Goal: Task Accomplishment & Management: Manage account settings

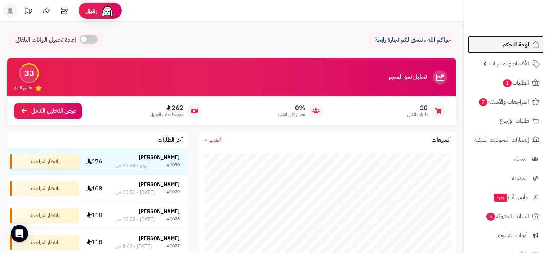
click at [519, 45] on span "لوحة التحكم" at bounding box center [515, 45] width 26 height 10
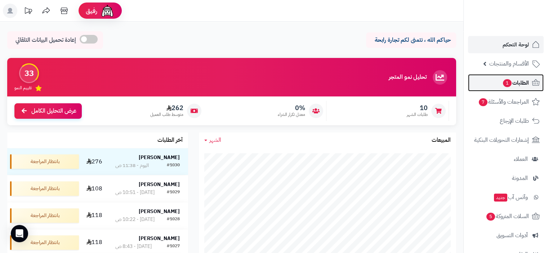
click at [507, 85] on span "1" at bounding box center [507, 83] width 9 height 8
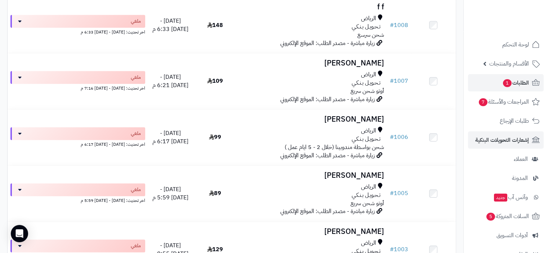
scroll to position [864, 0]
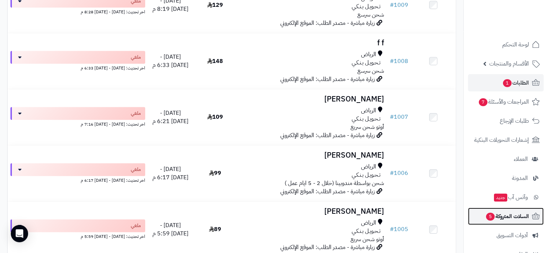
click at [507, 219] on span "السلات المتروكة 5" at bounding box center [507, 216] width 44 height 10
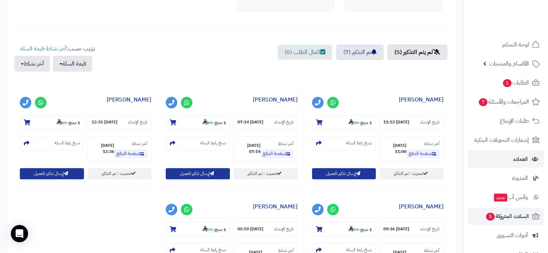
scroll to position [180, 0]
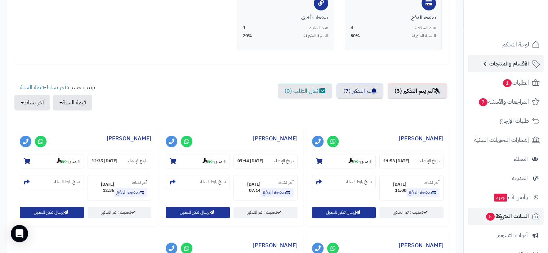
click at [511, 63] on span "الأقسام والمنتجات" at bounding box center [509, 64] width 40 height 10
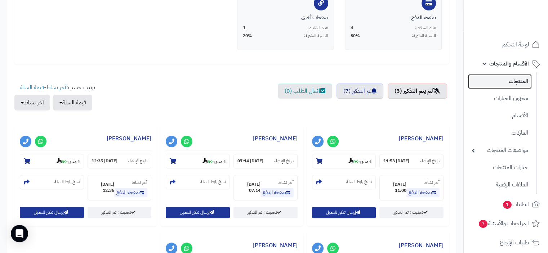
click at [517, 80] on link "المنتجات" at bounding box center [500, 81] width 64 height 15
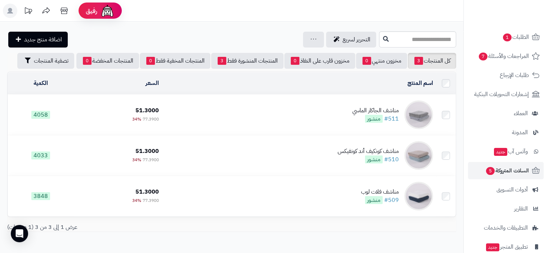
scroll to position [180, 0]
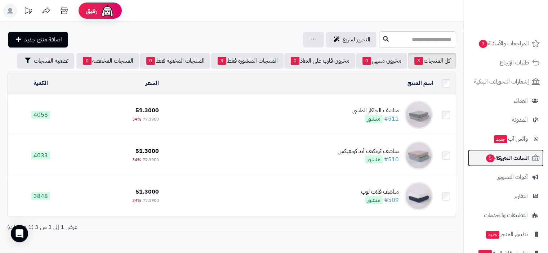
click at [513, 158] on span "السلات المتروكة 5" at bounding box center [507, 158] width 44 height 10
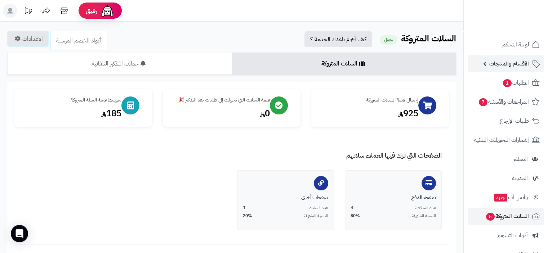
click at [516, 65] on span "الأقسام والمنتجات" at bounding box center [509, 64] width 40 height 10
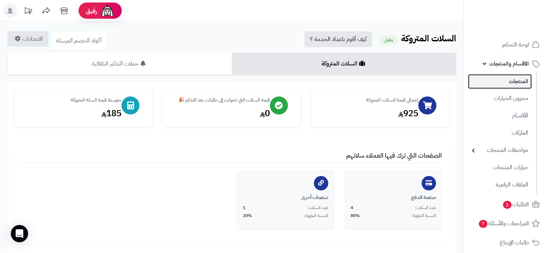
click at [518, 83] on link "المنتجات" at bounding box center [500, 81] width 64 height 15
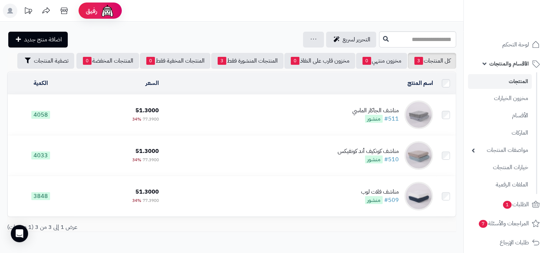
click at [375, 108] on div "مناشف الجاكار الماسي" at bounding box center [375, 111] width 46 height 8
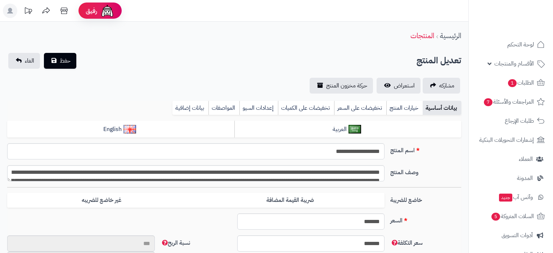
type input "*******"
type input "*********"
type input "*****"
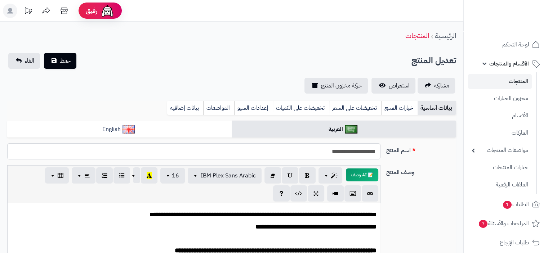
click at [521, 82] on link "المنتجات" at bounding box center [500, 81] width 64 height 15
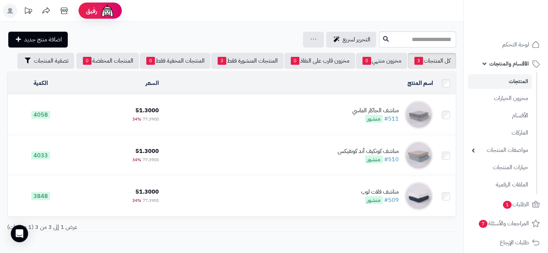
click at [521, 79] on link "المنتجات" at bounding box center [500, 81] width 64 height 15
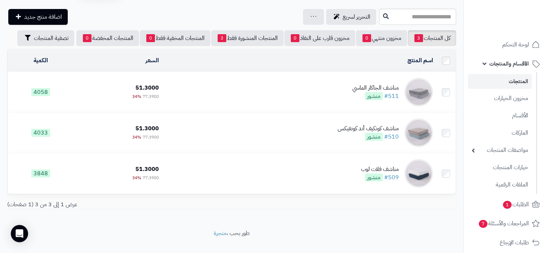
scroll to position [35, 0]
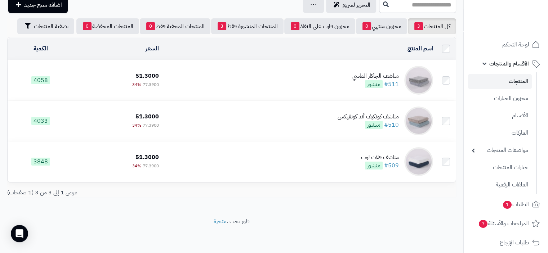
click at [526, 79] on link "المنتجات" at bounding box center [500, 81] width 64 height 15
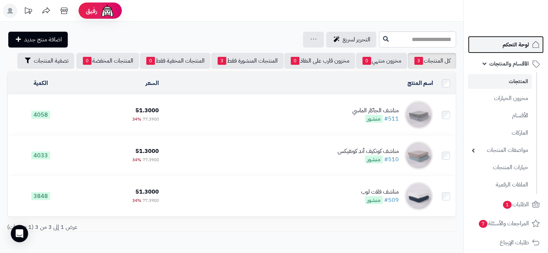
click at [512, 44] on span "لوحة التحكم" at bounding box center [515, 45] width 26 height 10
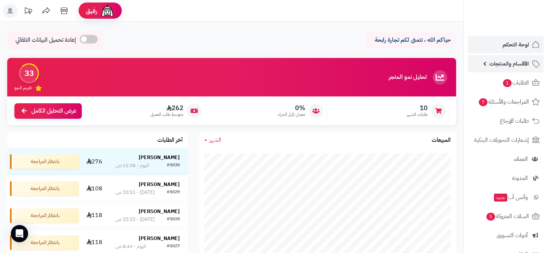
click at [516, 64] on span "الأقسام والمنتجات" at bounding box center [509, 64] width 40 height 10
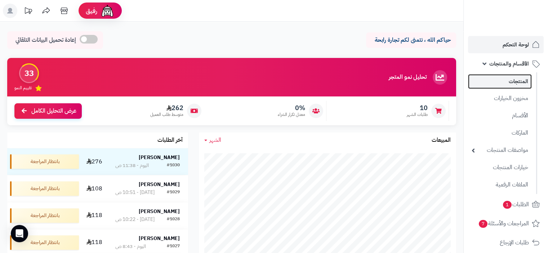
click at [517, 82] on link "المنتجات" at bounding box center [500, 81] width 64 height 15
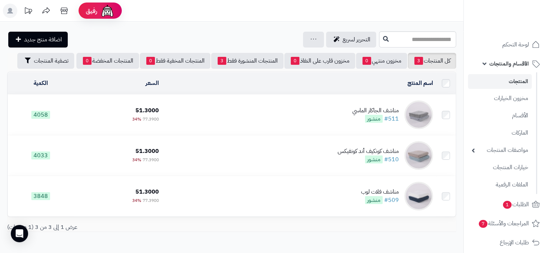
click at [329, 115] on td "مناشف الجاكار الماسي #511 منشور" at bounding box center [299, 115] width 274 height 40
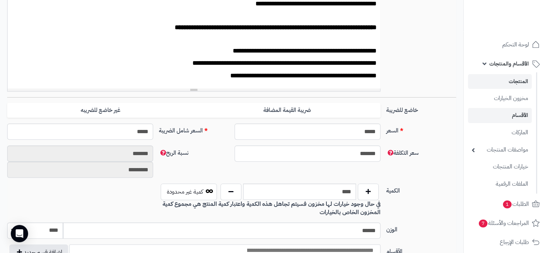
scroll to position [180, 0]
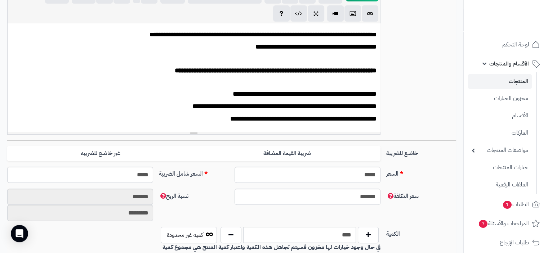
click at [510, 66] on span "الأقسام والمنتجات" at bounding box center [509, 64] width 40 height 10
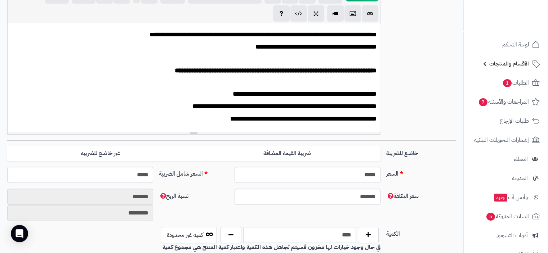
click at [512, 65] on span "الأقسام والمنتجات" at bounding box center [509, 64] width 40 height 10
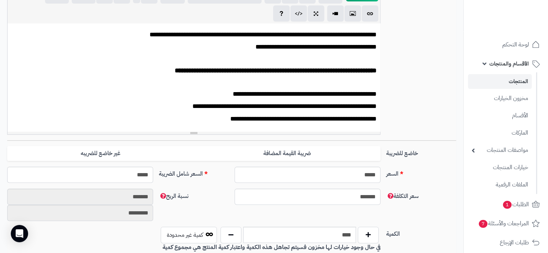
click at [518, 84] on link "المنتجات" at bounding box center [500, 81] width 64 height 15
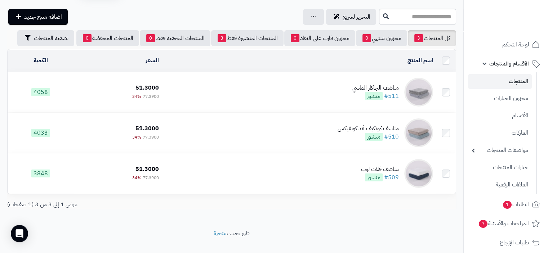
scroll to position [35, 0]
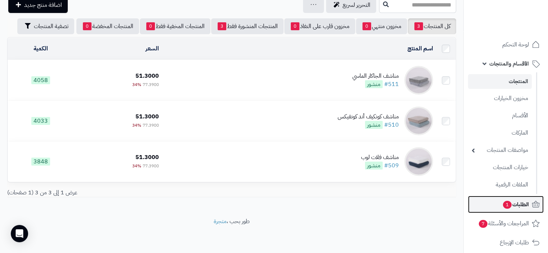
click at [519, 204] on span "الطلبات 1" at bounding box center [515, 204] width 27 height 10
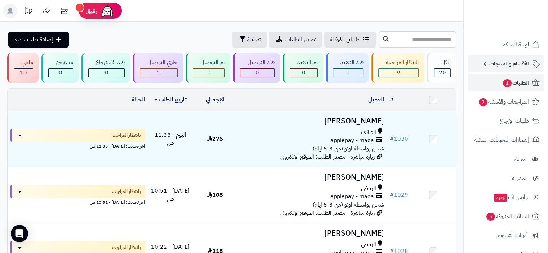
click at [516, 62] on span "الأقسام والمنتجات" at bounding box center [509, 64] width 40 height 10
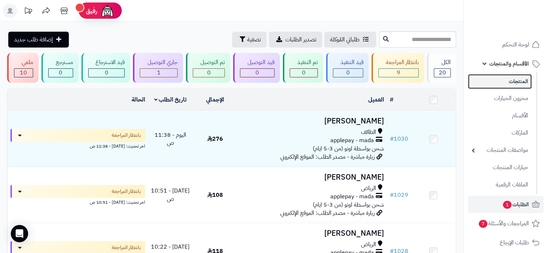
click at [516, 81] on link "المنتجات" at bounding box center [500, 81] width 64 height 15
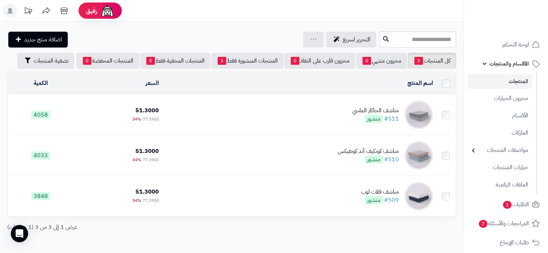
click at [516, 80] on link "المنتجات" at bounding box center [500, 81] width 64 height 15
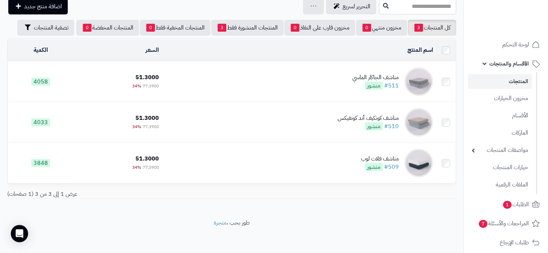
scroll to position [35, 0]
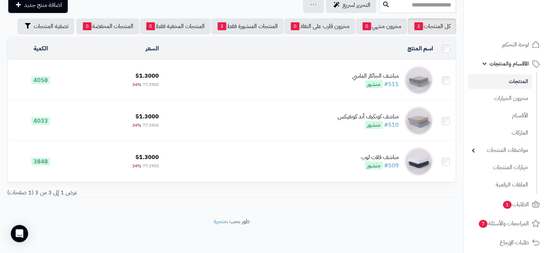
click at [518, 82] on link "المنتجات" at bounding box center [500, 81] width 64 height 15
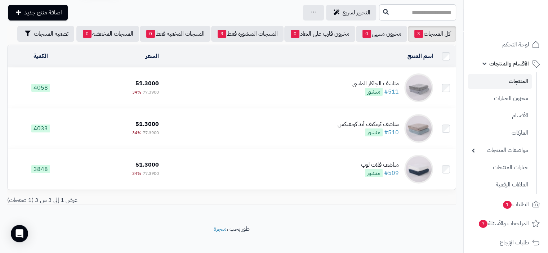
scroll to position [35, 0]
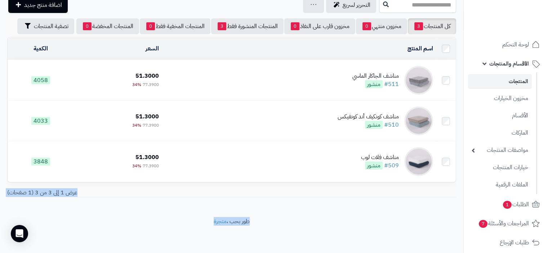
drag, startPoint x: 255, startPoint y: 198, endPoint x: 180, endPoint y: 231, distance: 81.2
click at [180, 231] on div "**********" at bounding box center [274, 109] width 548 height 288
click at [150, 215] on div "التحرير لسريع جرد مخزون المنتجات جرد مخزون الخيارات فقط تعديل أسعار المنتجات ال…" at bounding box center [231, 102] width 463 height 230
click at [151, 212] on div "التحرير لسريع جرد مخزون المنتجات جرد مخزون الخيارات فقط تعديل أسعار المنتجات ال…" at bounding box center [231, 102] width 463 height 230
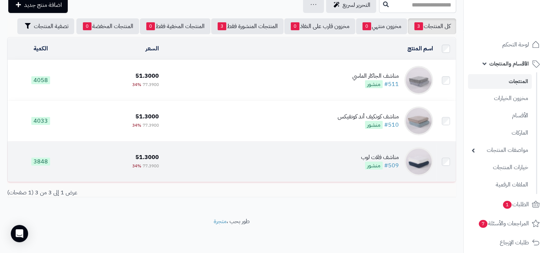
click at [233, 145] on td "مناشف فلات لوب #509 منشور" at bounding box center [299, 161] width 274 height 40
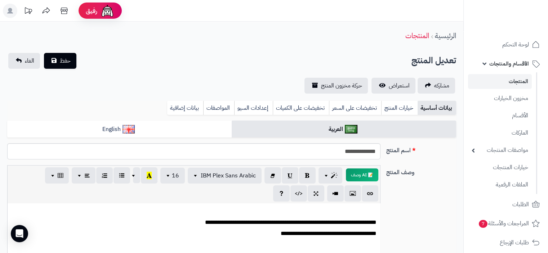
click at [513, 82] on link "المنتجات" at bounding box center [500, 81] width 64 height 15
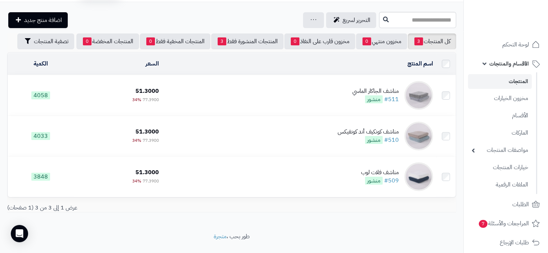
scroll to position [35, 0]
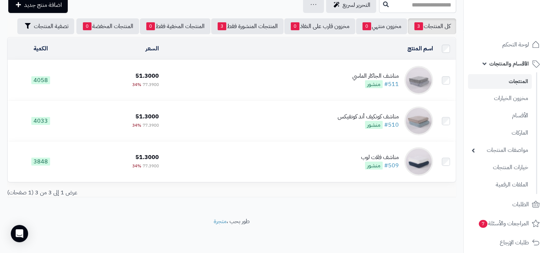
click at [520, 82] on link "المنتجات" at bounding box center [500, 81] width 64 height 15
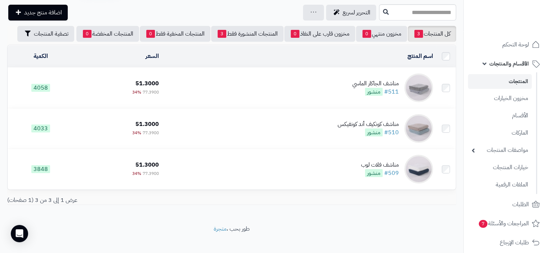
scroll to position [35, 0]
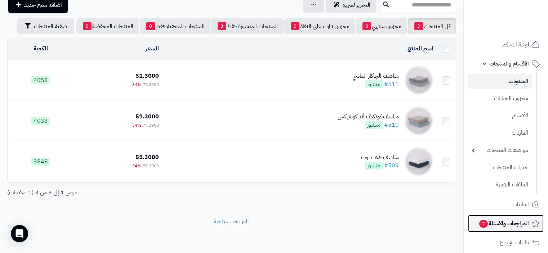
click at [514, 222] on span "المراجعات والأسئلة 7" at bounding box center [503, 224] width 50 height 10
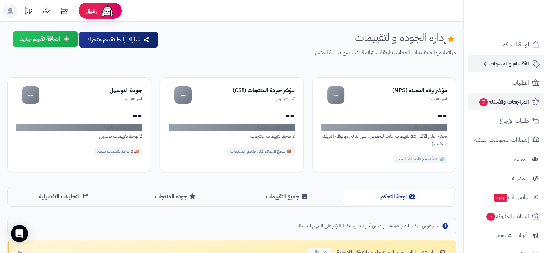
drag, startPoint x: 512, startPoint y: 64, endPoint x: 507, endPoint y: 66, distance: 5.5
click at [512, 64] on span "الأقسام والمنتجات" at bounding box center [509, 64] width 40 height 10
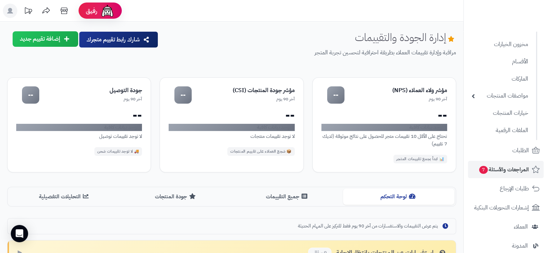
scroll to position [72, 0]
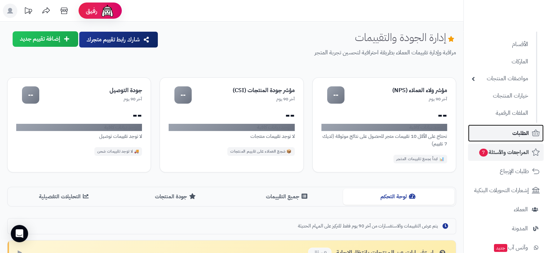
click at [514, 134] on span "الطلبات" at bounding box center [520, 133] width 17 height 10
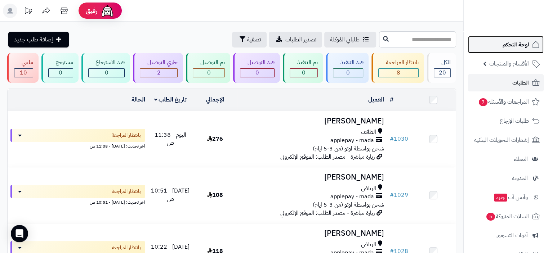
click at [513, 41] on span "لوحة التحكم" at bounding box center [515, 45] width 26 height 10
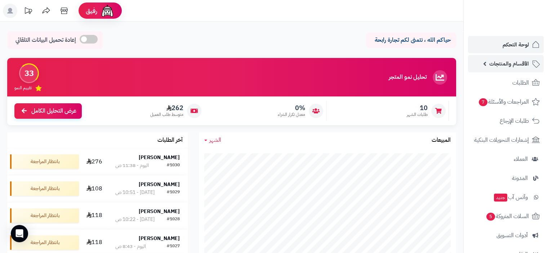
click at [502, 61] on span "الأقسام والمنتجات" at bounding box center [509, 64] width 40 height 10
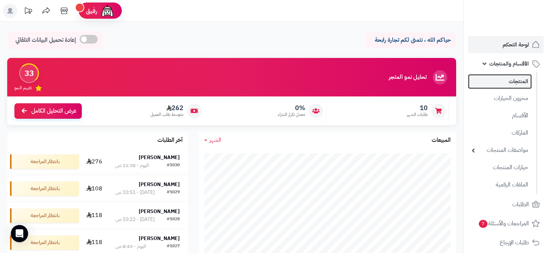
click at [517, 84] on link "المنتجات" at bounding box center [500, 81] width 64 height 15
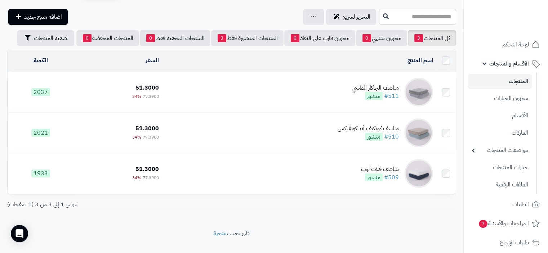
scroll to position [35, 0]
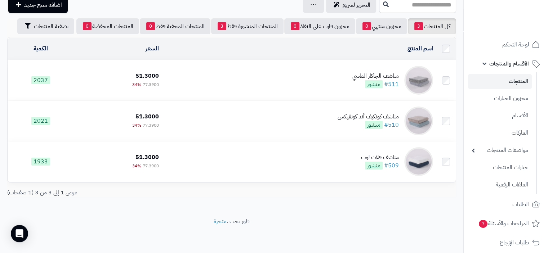
click at [518, 79] on link "المنتجات" at bounding box center [500, 81] width 64 height 15
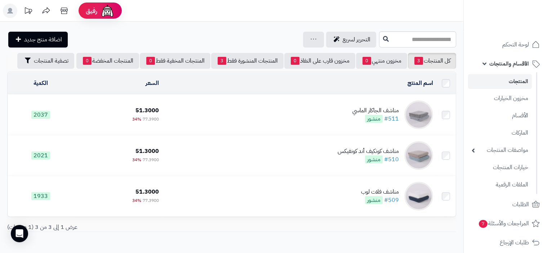
click at [521, 80] on link "المنتجات" at bounding box center [500, 81] width 64 height 15
click at [518, 81] on link "المنتجات" at bounding box center [500, 81] width 64 height 15
